Goal: Register for event/course

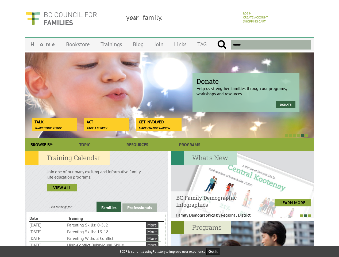
click at [170, 133] on div at bounding box center [163, 134] width 289 height 5
click at [170, 95] on div "Donate Help us strengthen families through our programs, workshops and resource…" at bounding box center [169, 95] width 289 height 86
click at [164, 135] on div at bounding box center [163, 134] width 289 height 5
click at [109, 207] on link "Families" at bounding box center [109, 206] width 25 height 10
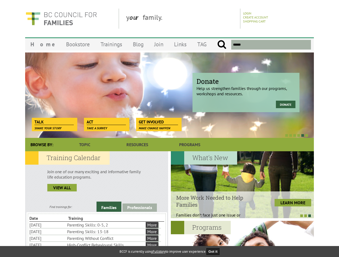
click at [140, 207] on link "Professionals" at bounding box center [140, 207] width 35 height 8
click at [0, 0] on li "Nobody's Perfect Parenting Refresher: [DATE]" at bounding box center [0, 0] width 0 height 0
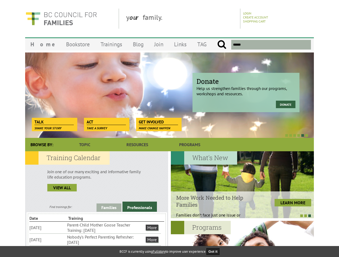
click at [242, 185] on div at bounding box center [242, 184] width 143 height 67
click at [240, 215] on div at bounding box center [239, 215] width 143 height 5
click at [242, 239] on div at bounding box center [242, 254] width 143 height 67
click at [215, 251] on button "Got it" at bounding box center [213, 251] width 13 height 7
